Goal: Information Seeking & Learning: Learn about a topic

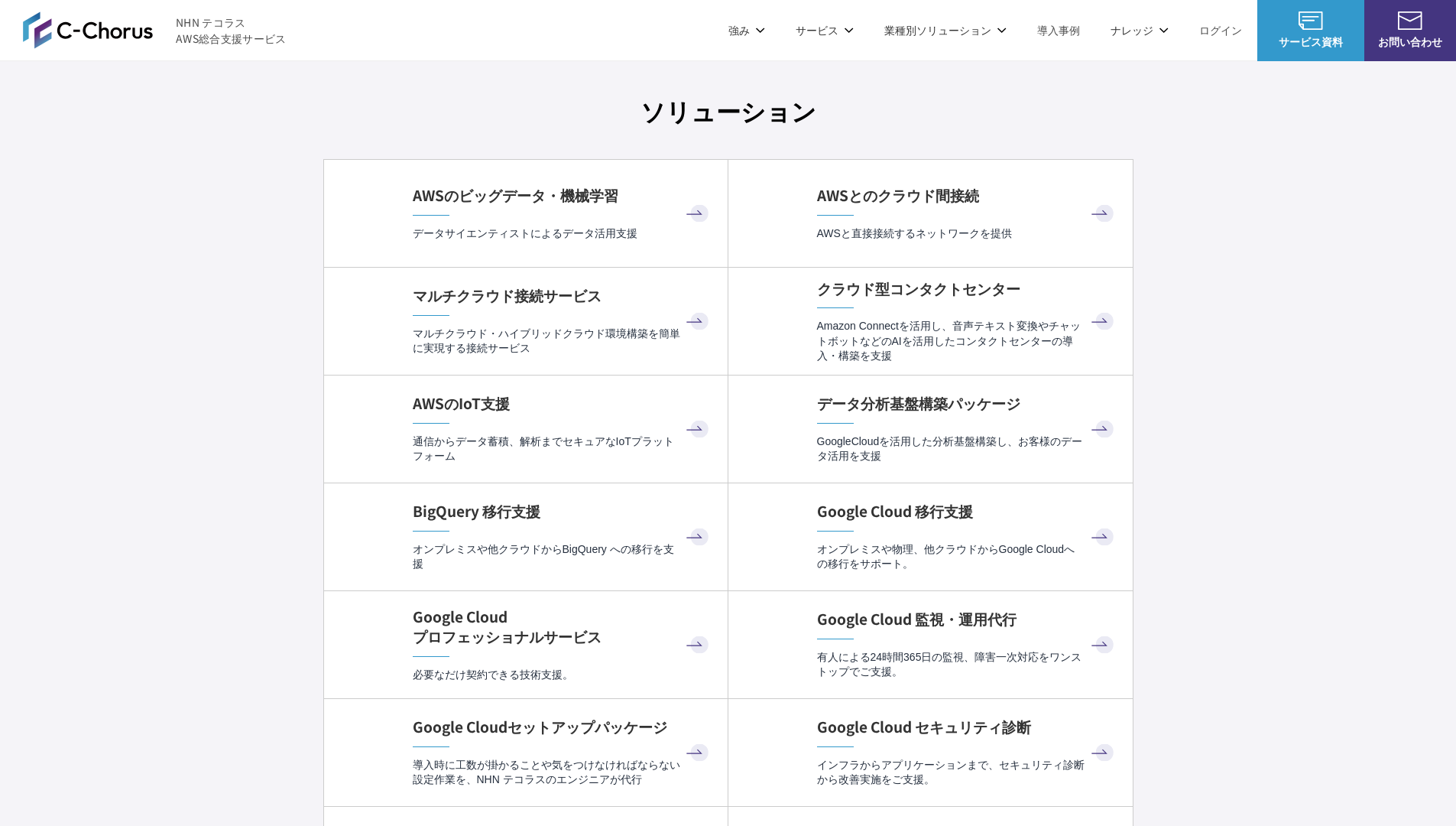
scroll to position [4461, 0]
